Goal: Communication & Community: Answer question/provide support

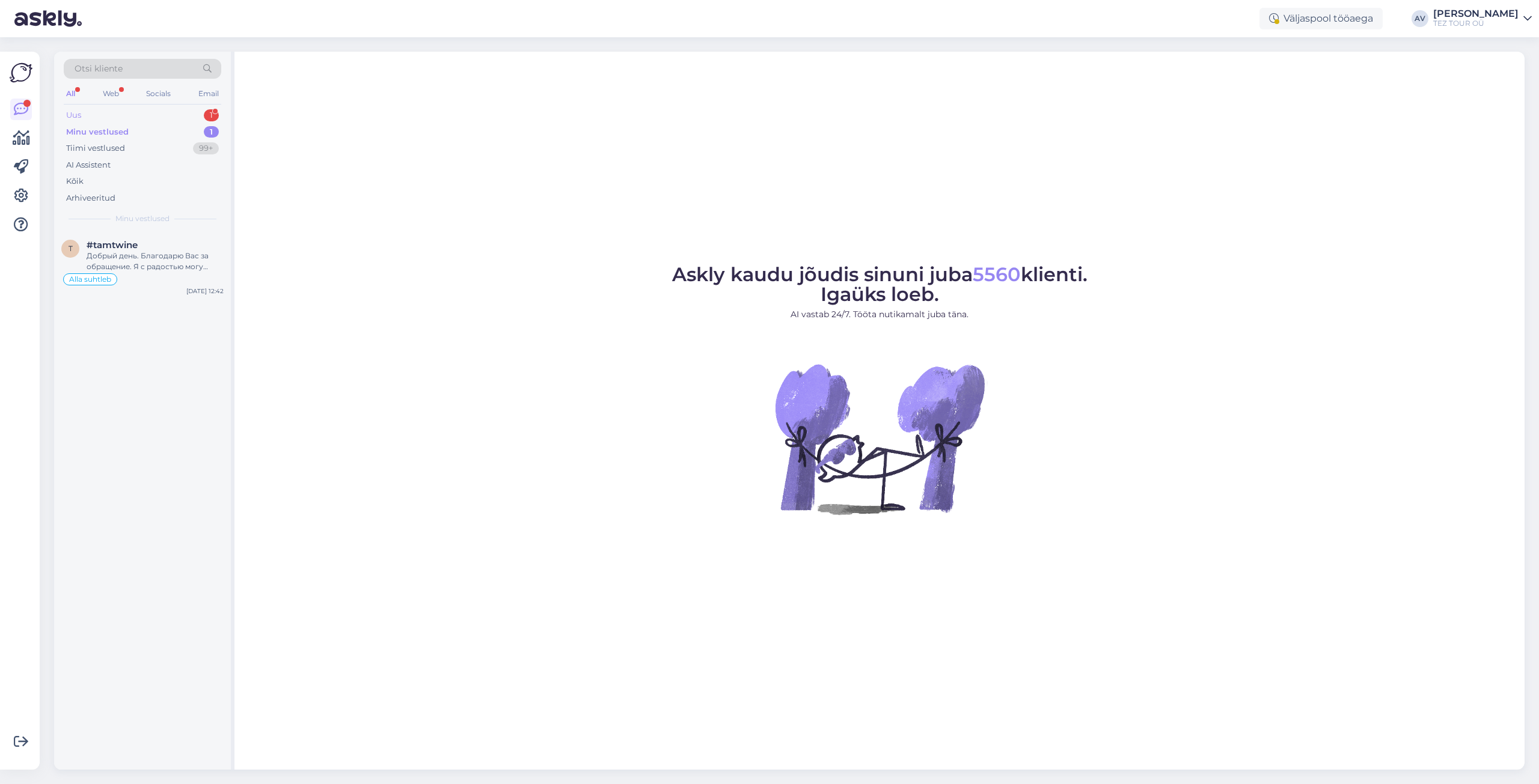
click at [95, 111] on div "Uus 1" at bounding box center [142, 115] width 157 height 17
click at [142, 247] on div "#ooqrm6d4" at bounding box center [155, 245] width 137 height 11
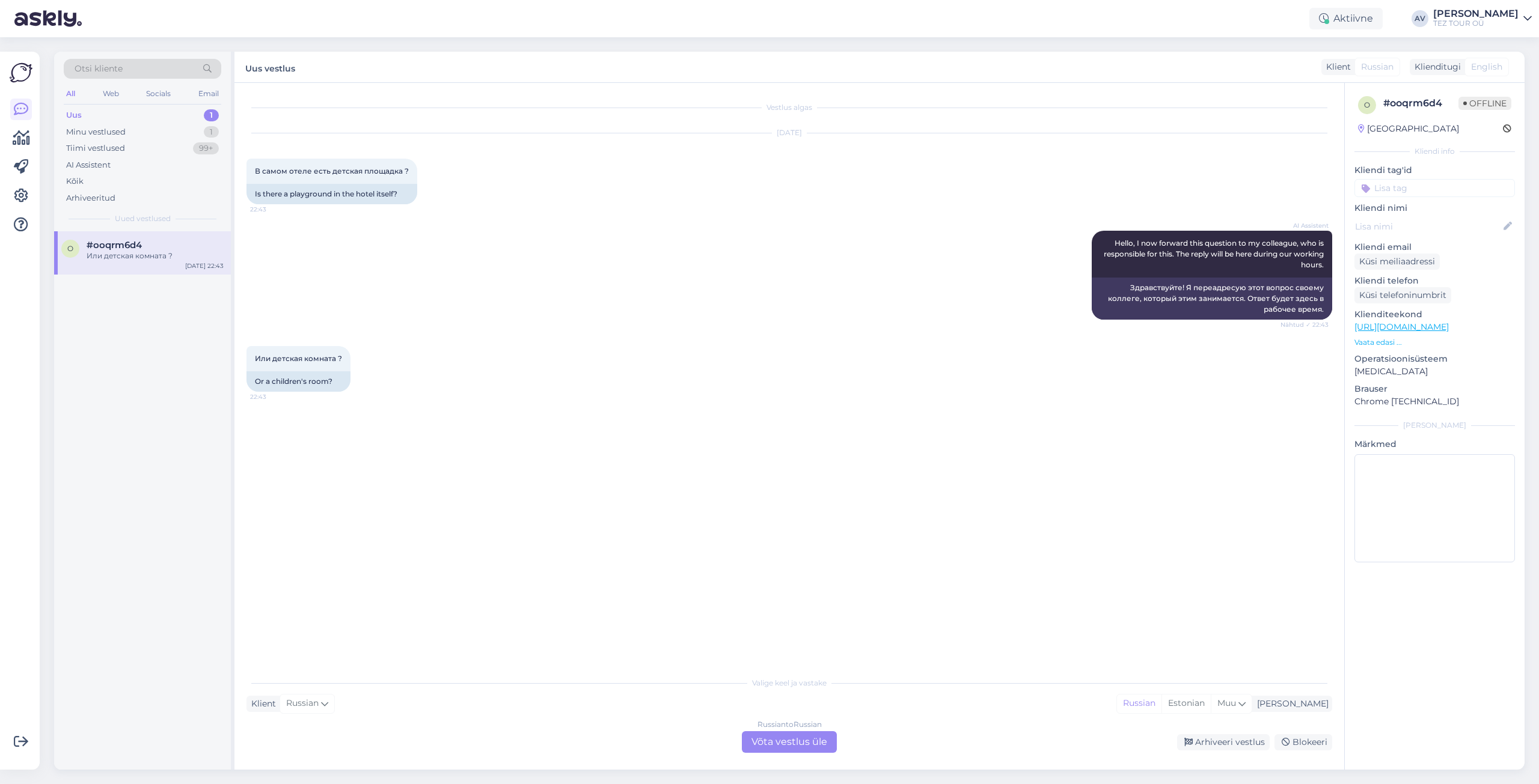
click at [770, 741] on div "Russian to Russian Võta vestlus üle" at bounding box center [789, 741] width 95 height 21
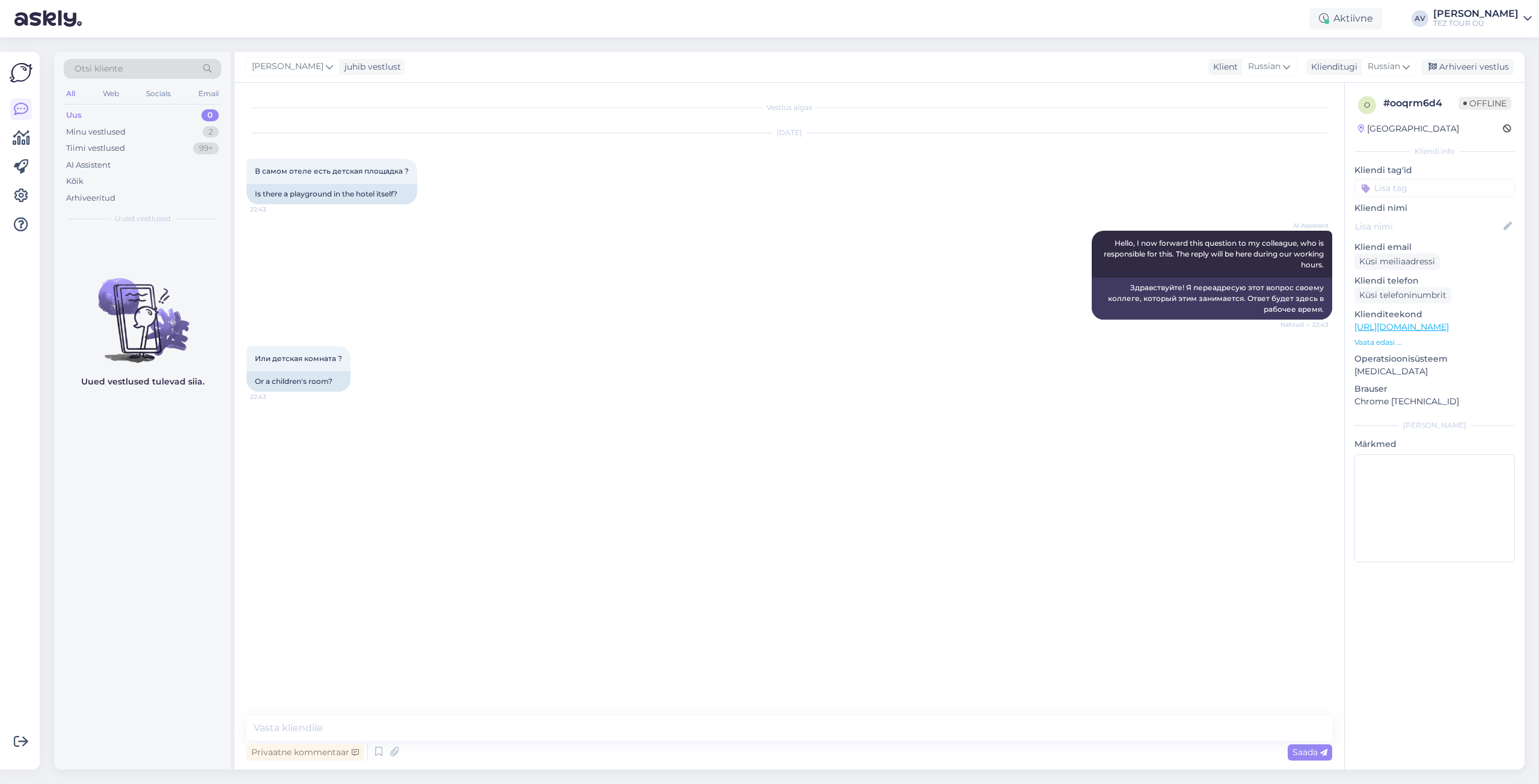
click at [1397, 192] on input at bounding box center [1434, 188] width 161 height 18
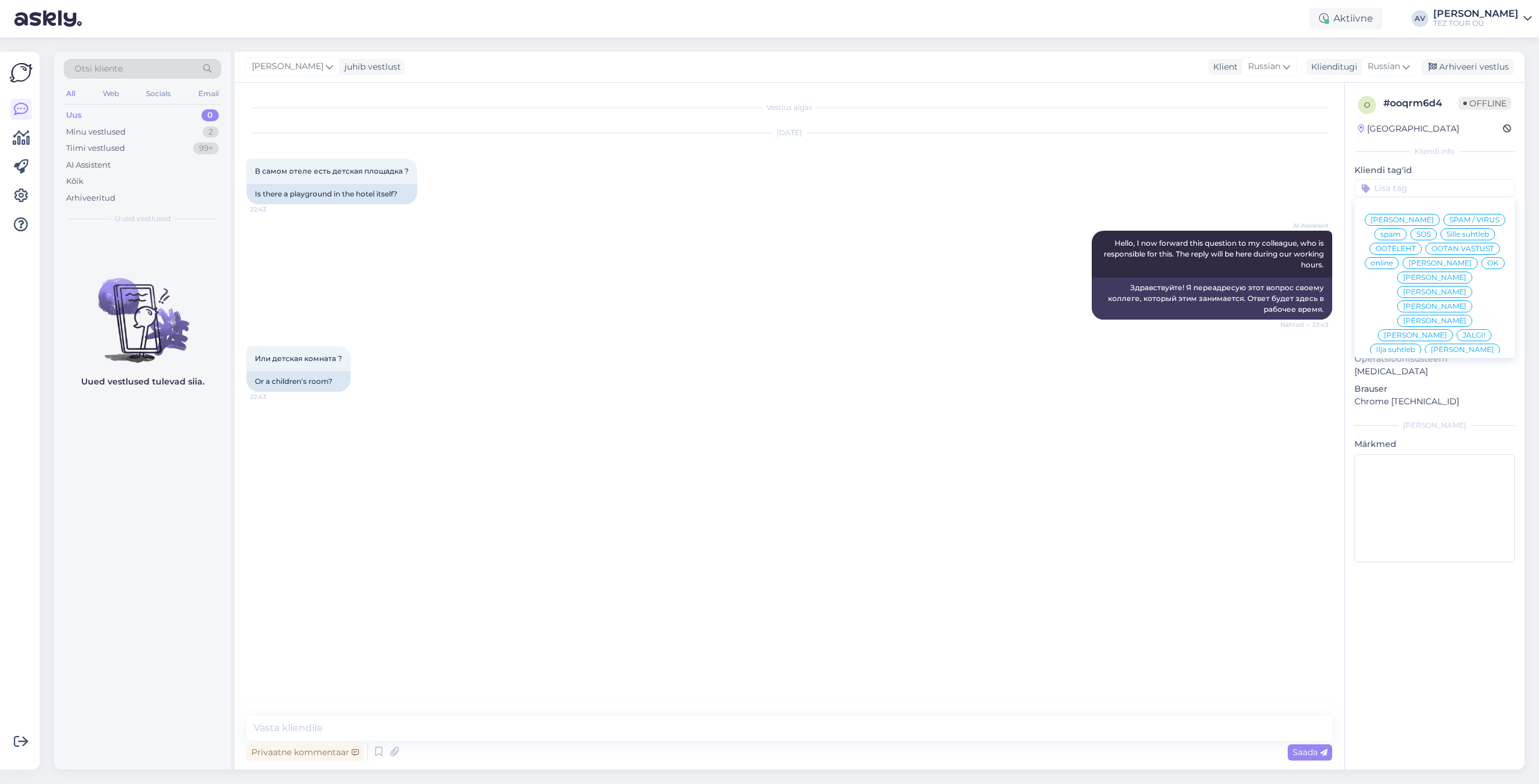
scroll to position [56, 0]
click at [1421, 348] on span "Alla suhtleb" at bounding box center [1434, 351] width 42 height 7
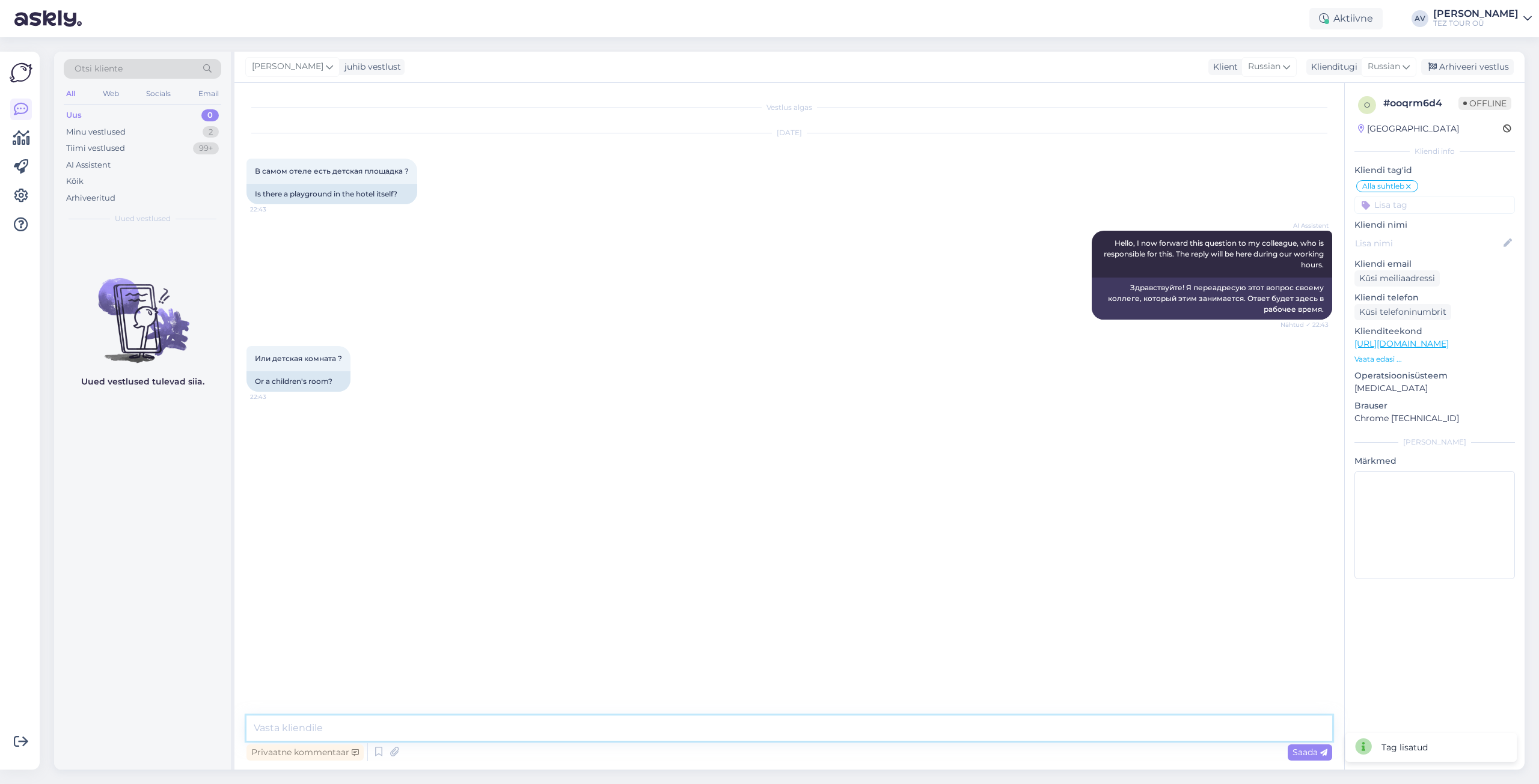
click at [1019, 727] on textarea at bounding box center [789, 728] width 1086 height 25
type textarea "Добрый день. Уточните опжалуйста, какой отель выбран."
click at [1312, 752] on span "Saada" at bounding box center [1309, 752] width 35 height 11
click at [103, 130] on div "Minu vestlused" at bounding box center [96, 132] width 60 height 12
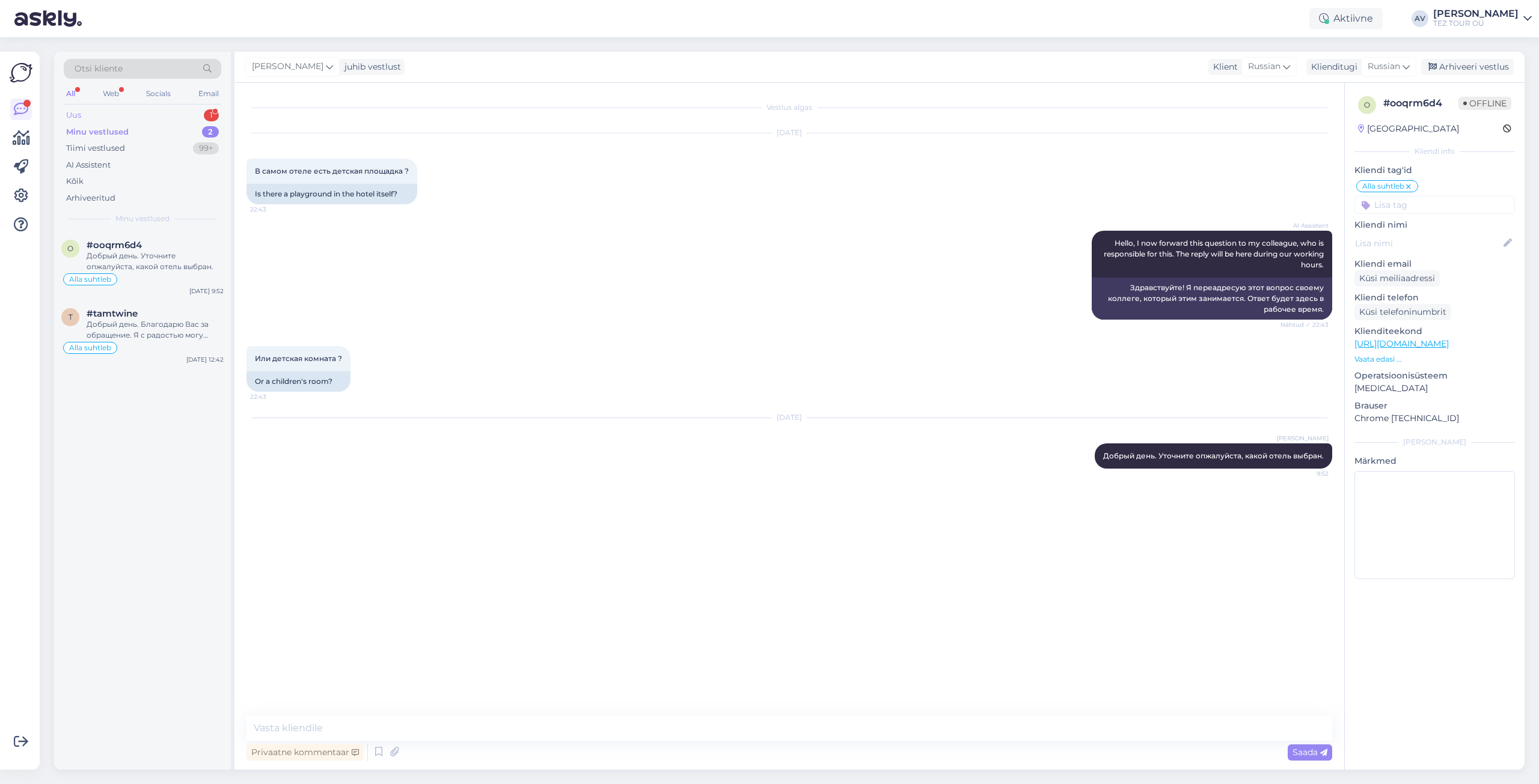
click at [73, 116] on div "Uus" at bounding box center [74, 115] width 15 height 12
click at [134, 253] on div "Hello, I am routing this question to the colleague who is responsible for this …" at bounding box center [155, 261] width 137 height 21
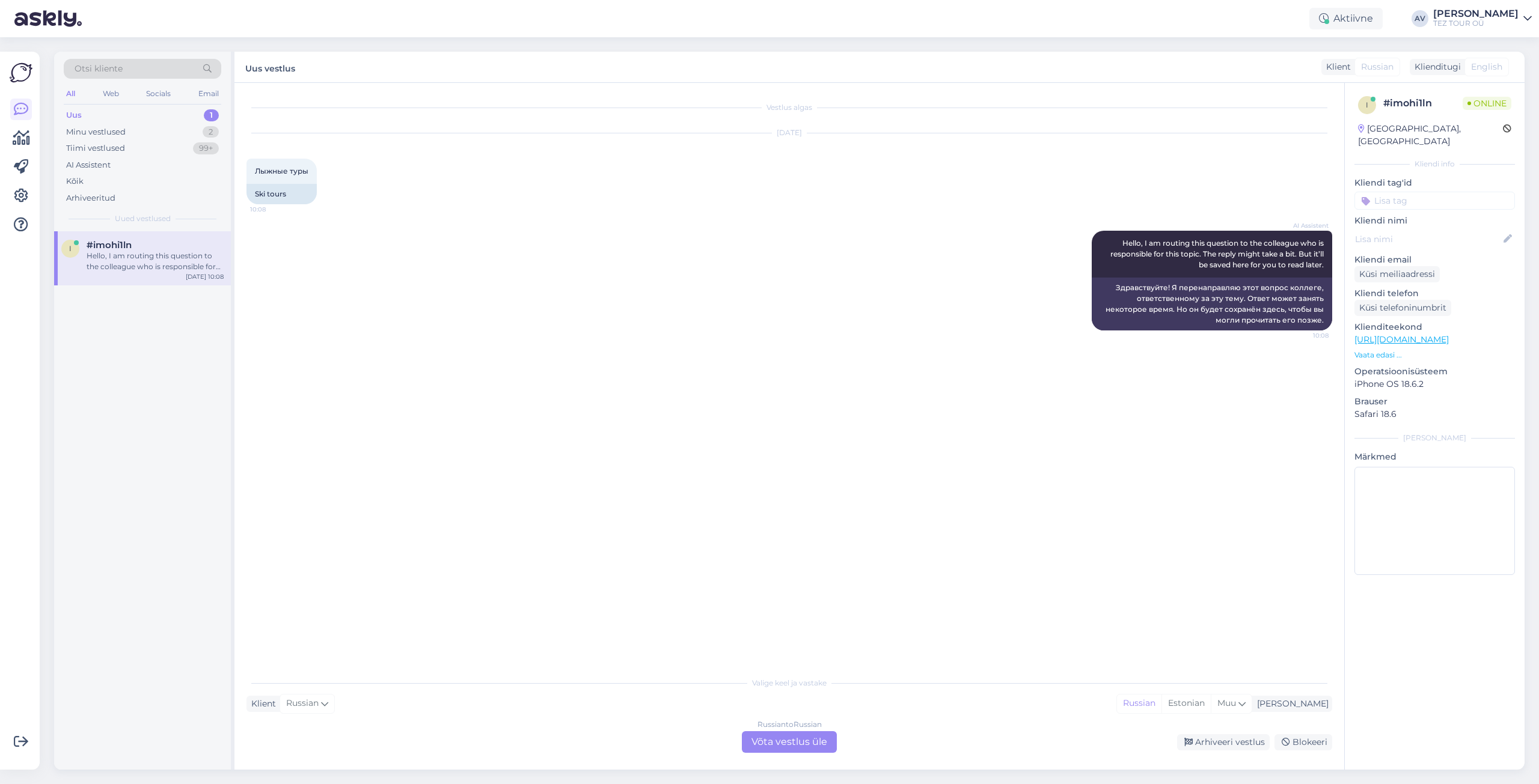
click at [797, 739] on div "Russian to Russian Võta vestlus üle" at bounding box center [789, 741] width 95 height 21
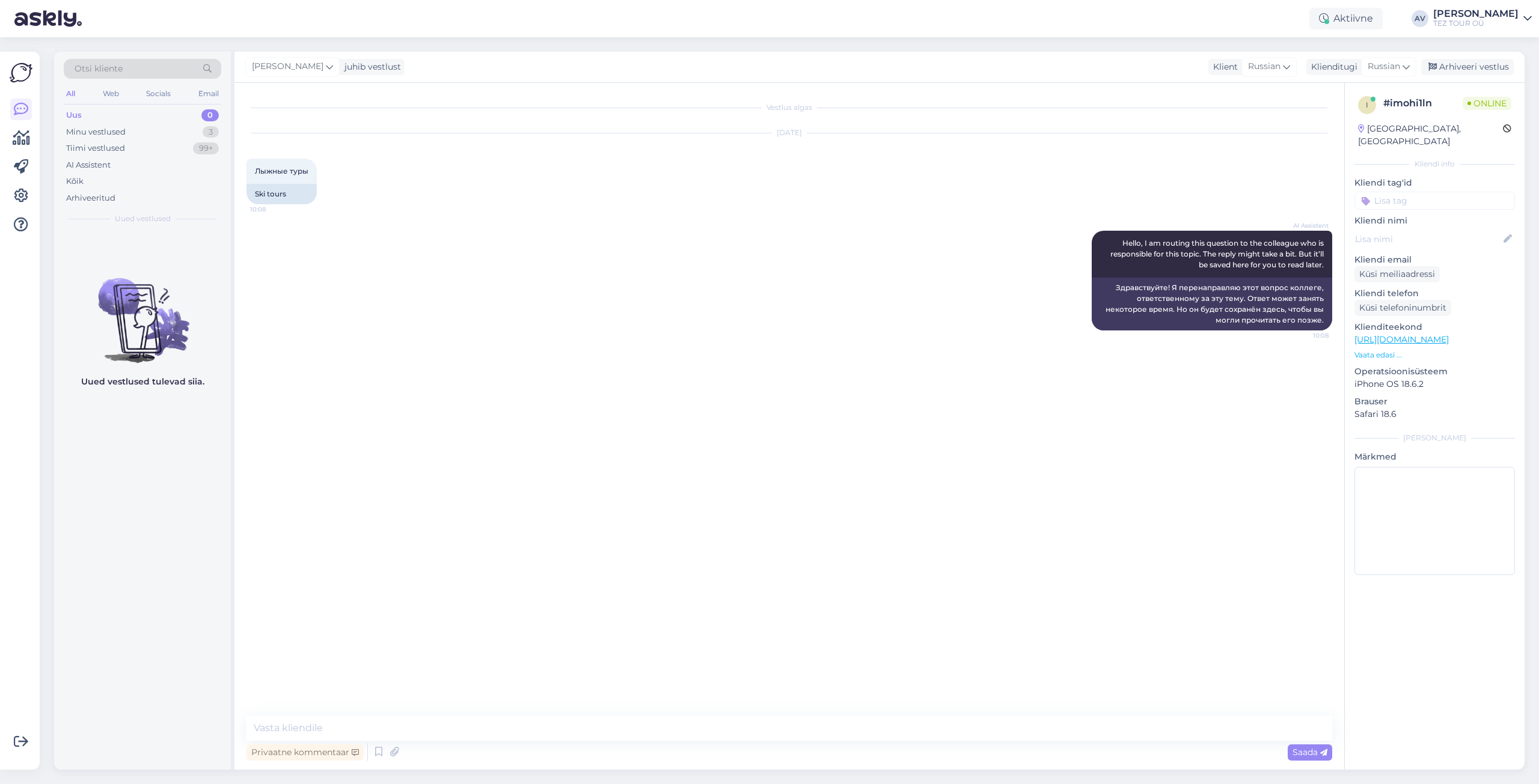
click at [1379, 192] on input at bounding box center [1434, 200] width 161 height 18
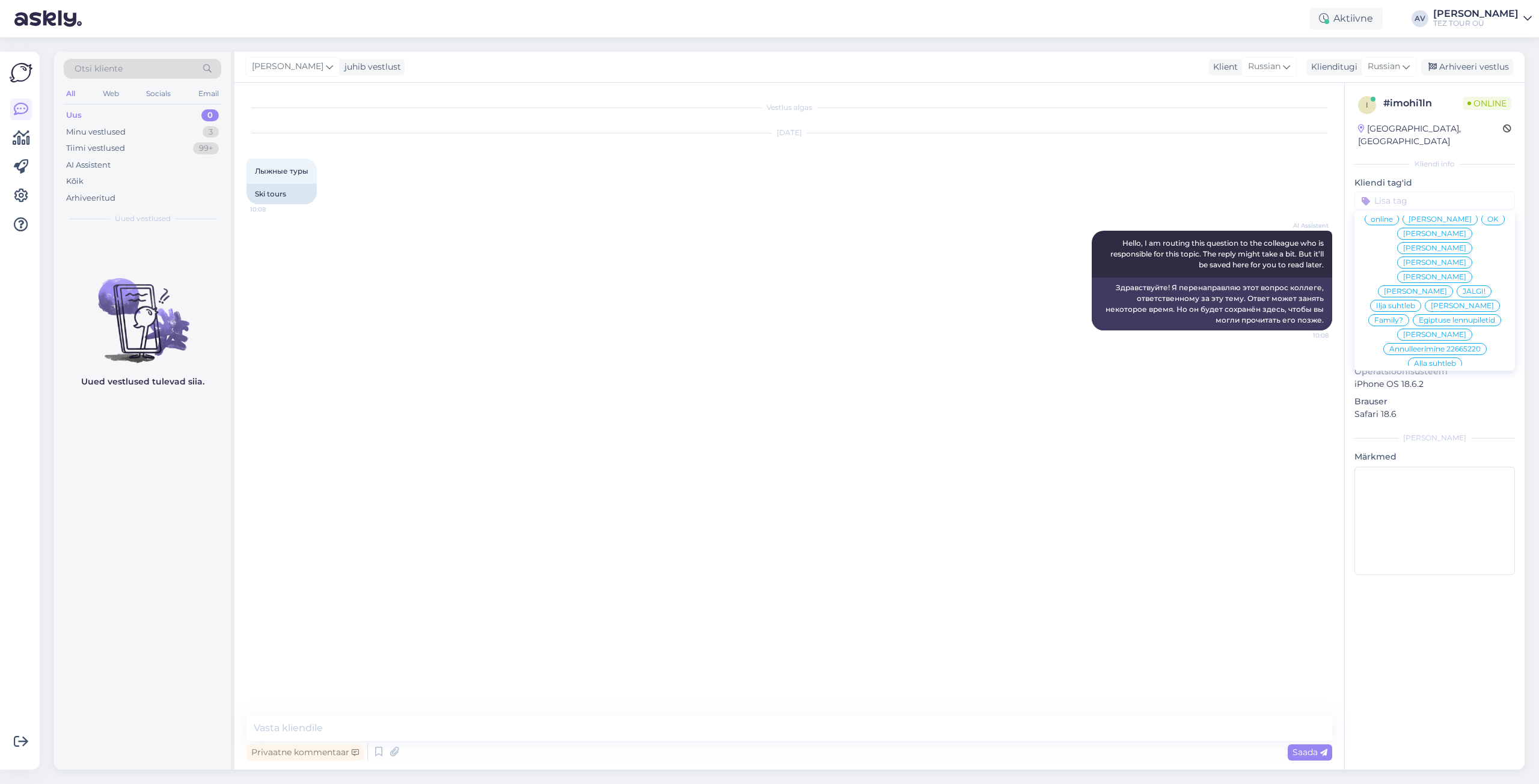
click at [1417, 360] on span "Alla suhtleb" at bounding box center [1434, 363] width 42 height 7
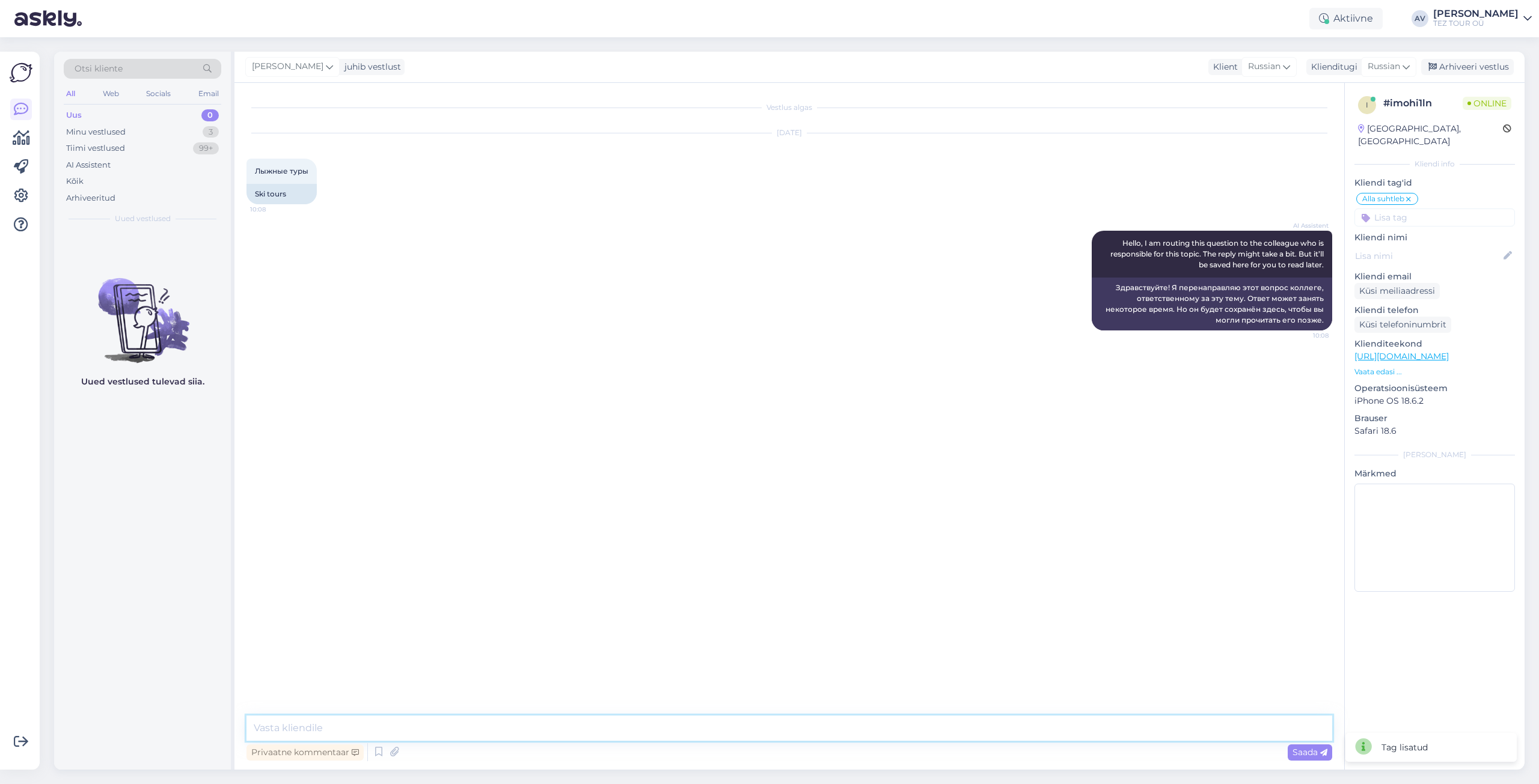
click at [839, 726] on textarea at bounding box center [789, 728] width 1086 height 25
click at [338, 727] on textarea "Добрый день. Блгаоларим Вас за обращение и просим уточнить параметры запроса." at bounding box center [789, 728] width 1086 height 25
click at [353, 727] on textarea "Добрый день. Благаоларим Вас за обращение и просим уточнить параметры запроса." at bounding box center [789, 728] width 1086 height 25
click at [361, 729] on textarea "Добрый день. Благоларим Вас за обращение и просим уточнить параметры запроса." at bounding box center [789, 728] width 1086 height 25
type textarea "Добрый день. Благодарим Вас за обращение и просим уточнить параметры запроса."
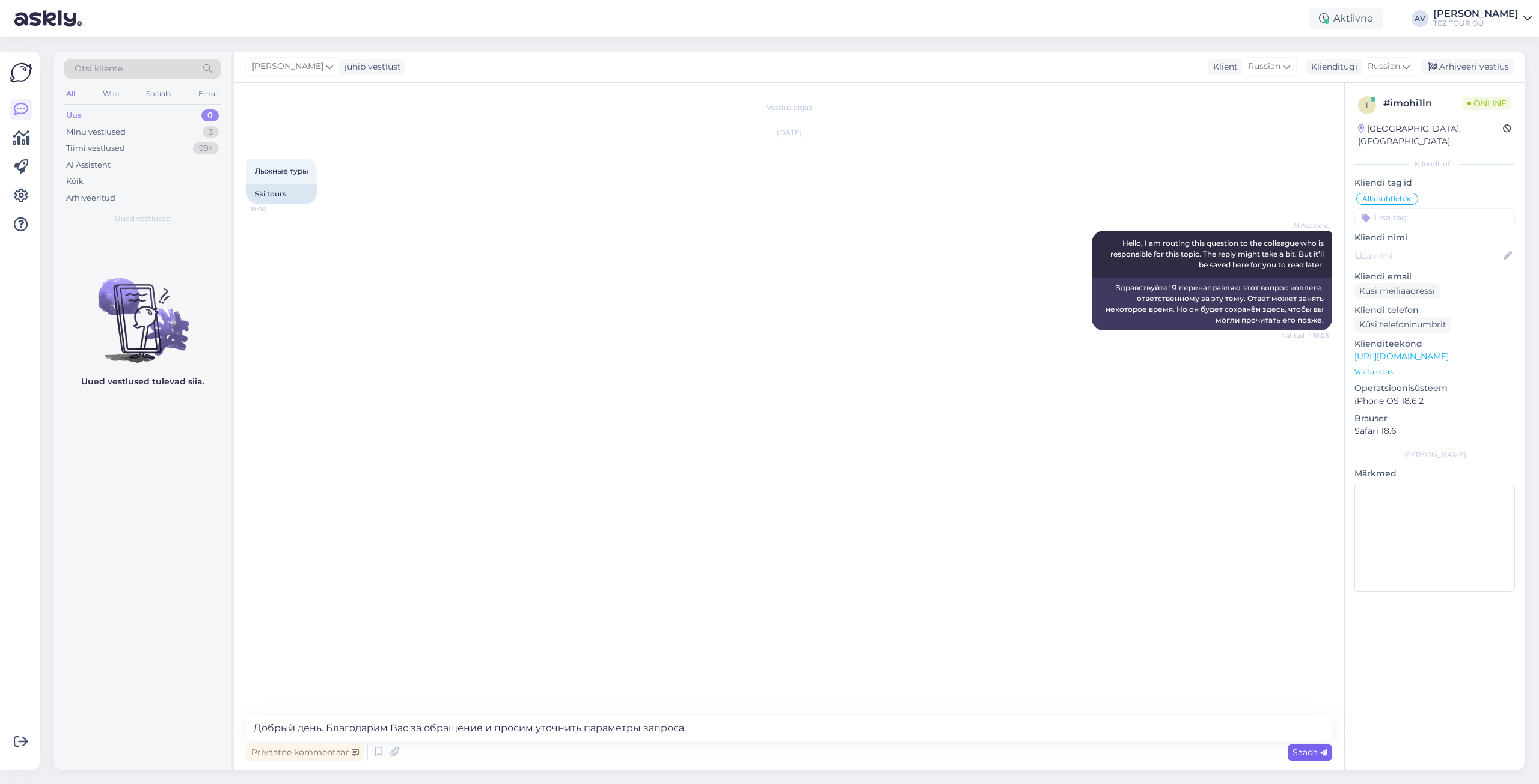
click at [1308, 751] on span "Saada" at bounding box center [1309, 752] width 35 height 11
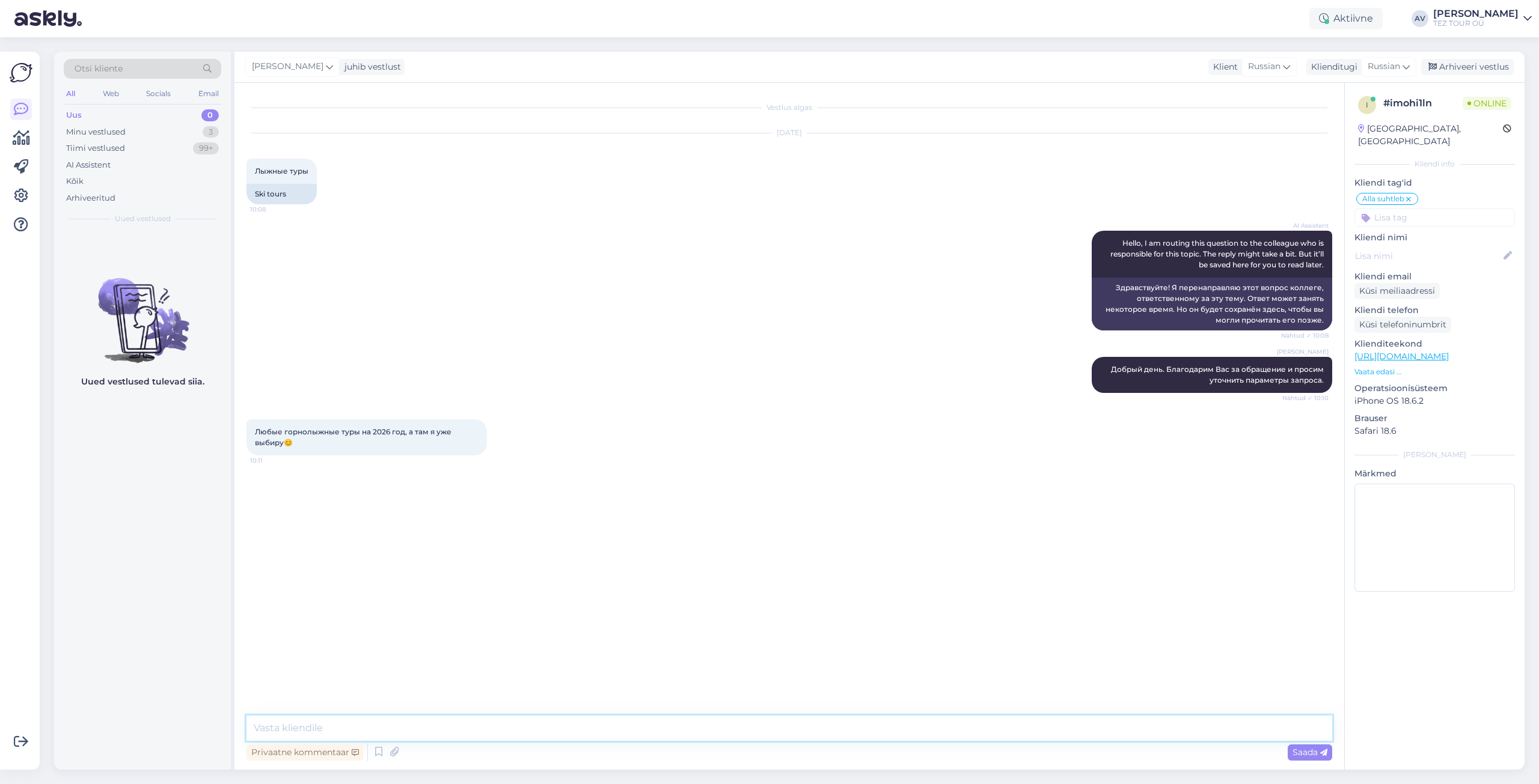
click at [837, 733] on textarea at bounding box center [789, 728] width 1086 height 25
click at [827, 726] on textarea at bounding box center [789, 728] width 1086 height 25
type textarea "Г"
click at [288, 731] on textarea "Просим Вас уточнить комфортные даты, приоритеты при выборе курорта, количество …" at bounding box center [789, 720] width 1086 height 39
click at [338, 726] on textarea "Просим Вас уточнить комфортные даты, приоритеты при выборе курорта, количество …" at bounding box center [789, 720] width 1086 height 39
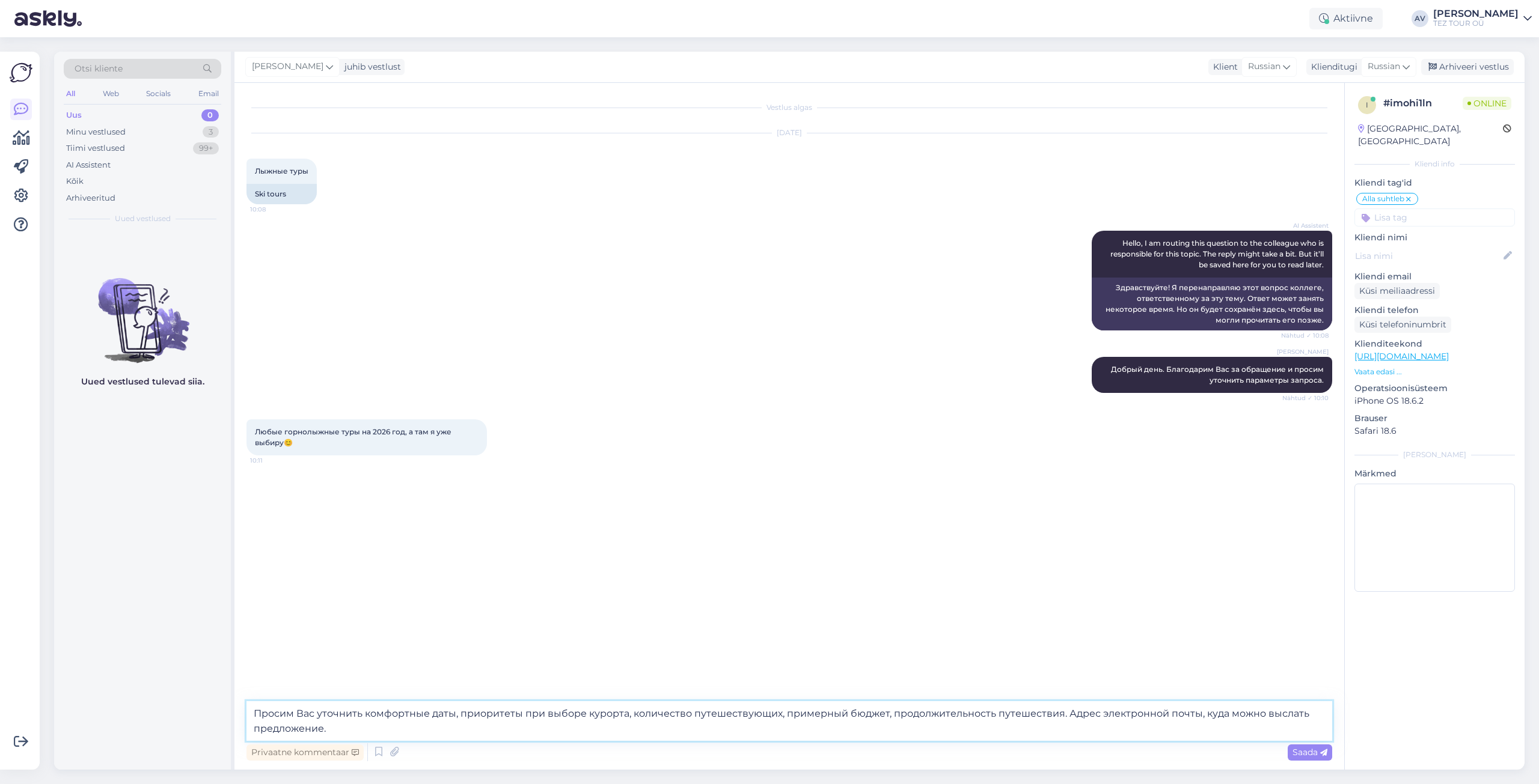
type textarea "Просим Вас уточнить комфортные даты, приоритеты при выборе курорта, количество …"
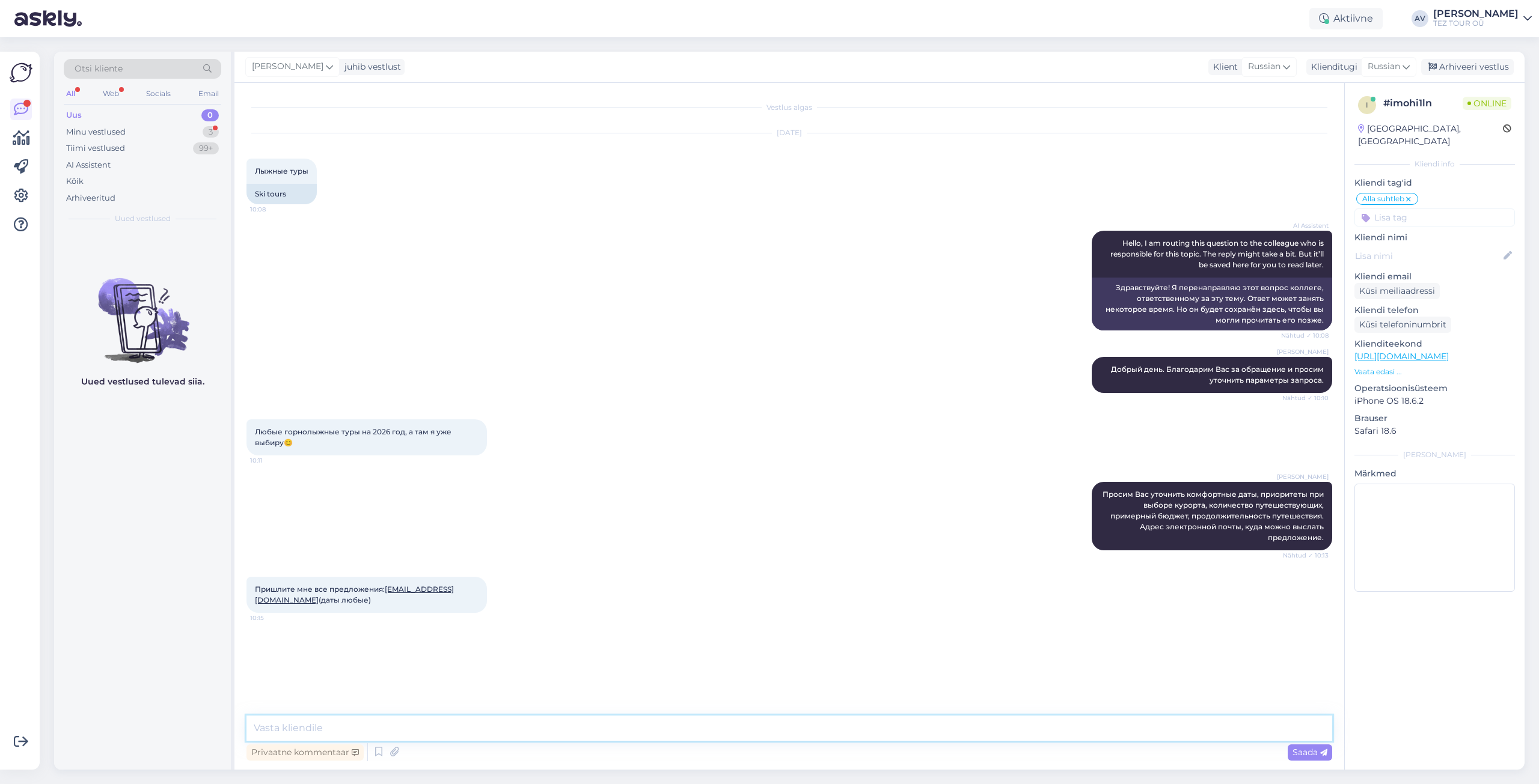
click at [600, 728] on textarea at bounding box center [789, 728] width 1086 height 25
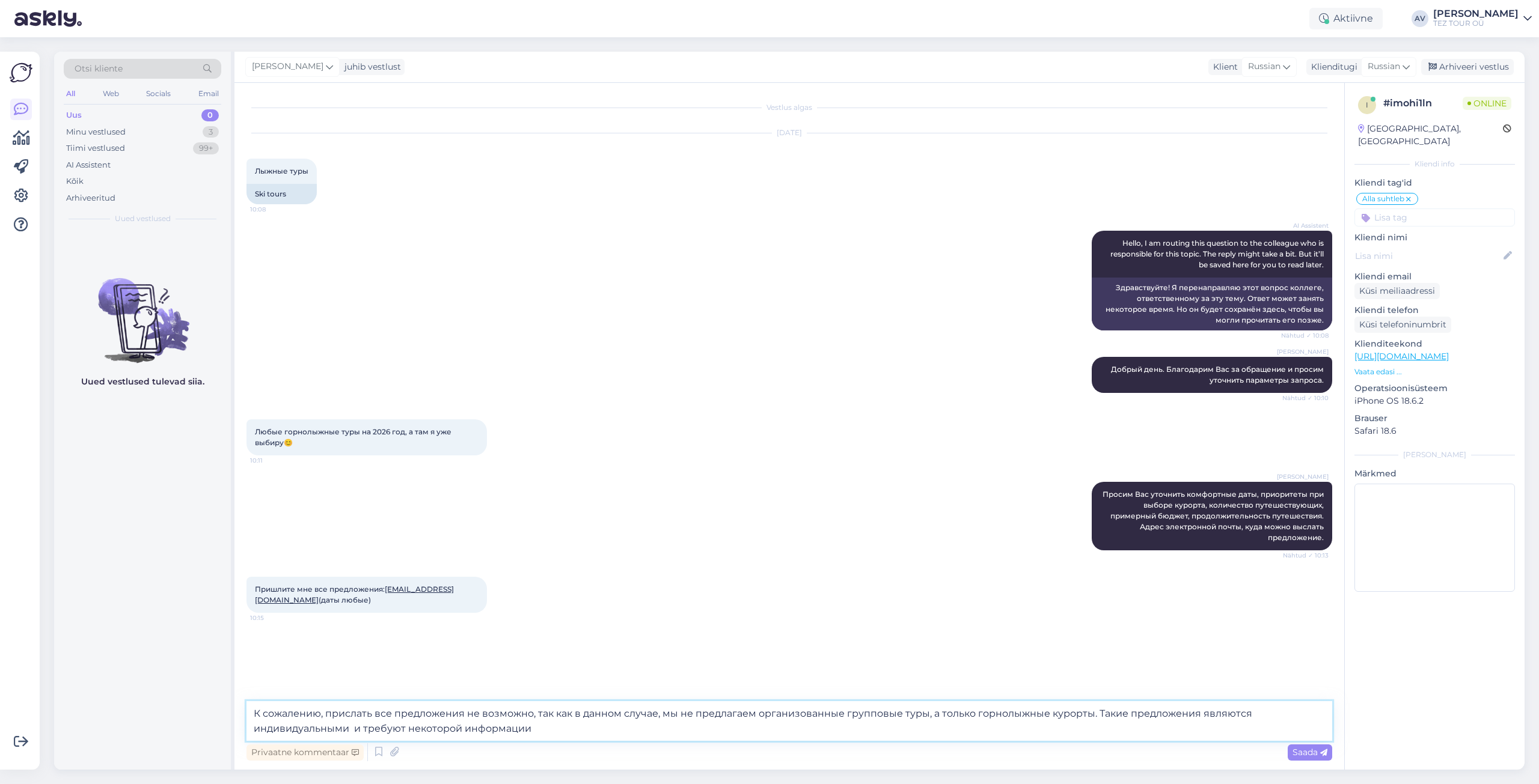
type textarea "К сожалению, прислать все предложения не возможно, так как в данном случае, мы …"
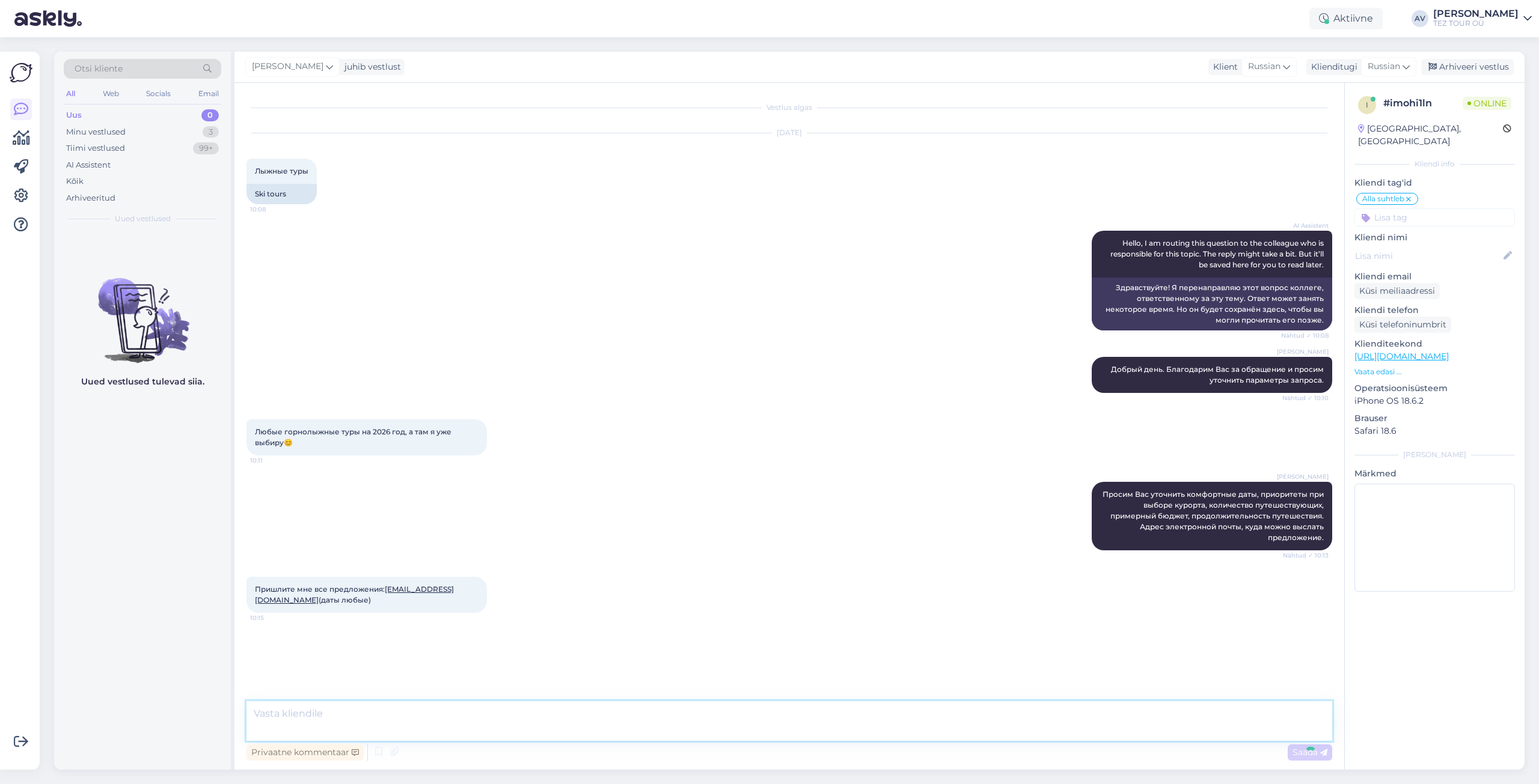
scroll to position [16, 0]
